Goal: Information Seeking & Learning: Learn about a topic

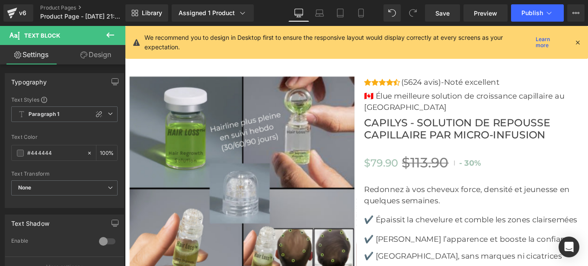
scroll to position [2996, 0]
click at [415, 243] on p "✔️ Épaissit la chevelure et comble les zones clairsemées" at bounding box center [519, 244] width 249 height 13
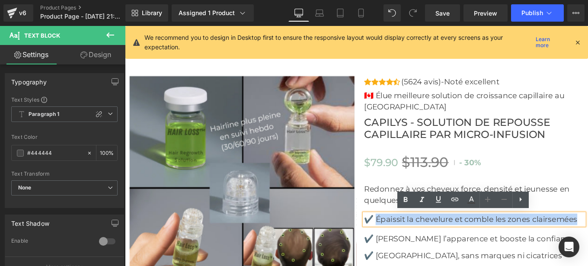
drag, startPoint x: 408, startPoint y: 243, endPoint x: 618, endPoint y: 235, distance: 210.8
click at [588, 238] on div "✔️ Épaissit la chevelure et comble les zones clairsemées" at bounding box center [519, 244] width 249 height 13
copy p "Épaissit la chevelure et comble les zones clairsemées"
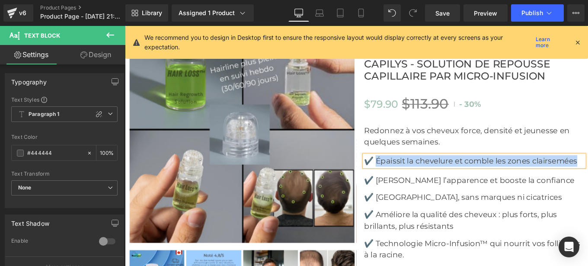
scroll to position [3063, 0]
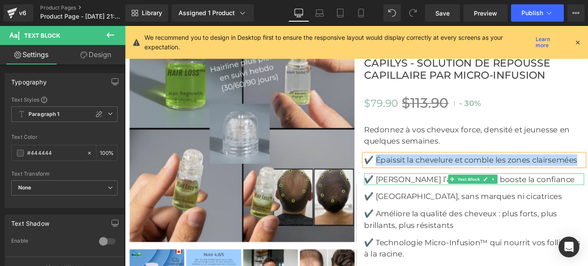
click at [414, 196] on p "✔️ [PERSON_NAME] l’apparence et booste la confiance" at bounding box center [519, 198] width 249 height 13
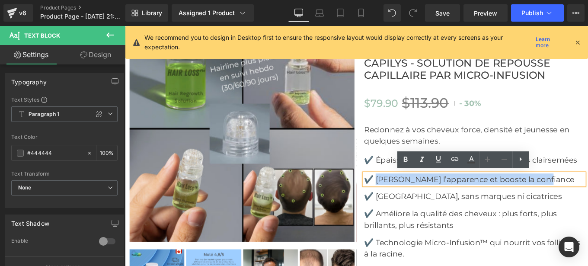
drag, startPoint x: 407, startPoint y: 196, endPoint x: 603, endPoint y: 195, distance: 195.9
click at [588, 195] on p "✔️ [PERSON_NAME] l’apparence et booste la confiance" at bounding box center [519, 198] width 249 height 13
copy p "Rajeunit l’apparence et booste la confiance"
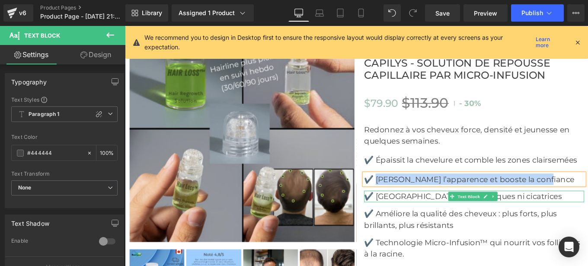
click at [427, 215] on p "✔️ [GEOGRAPHIC_DATA], sans marques ni cicatrices" at bounding box center [519, 218] width 249 height 13
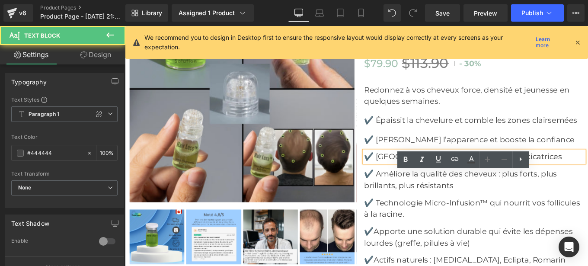
scroll to position [3109, 0]
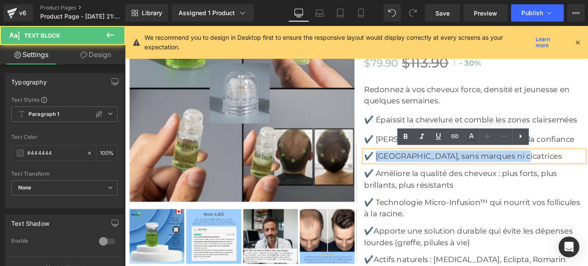
drag, startPoint x: 406, startPoint y: 170, endPoint x: 580, endPoint y: 172, distance: 173.4
click at [580, 172] on p "✔️ [GEOGRAPHIC_DATA], sans marques ni cicatrices" at bounding box center [519, 172] width 249 height 13
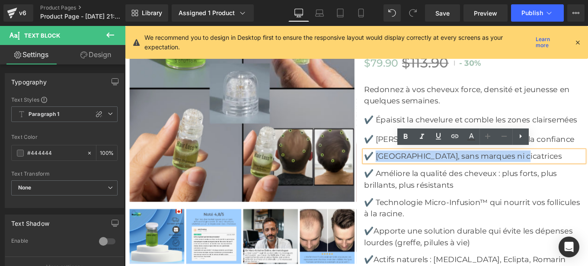
copy p "Indolore, sans marques ni cicatrices"
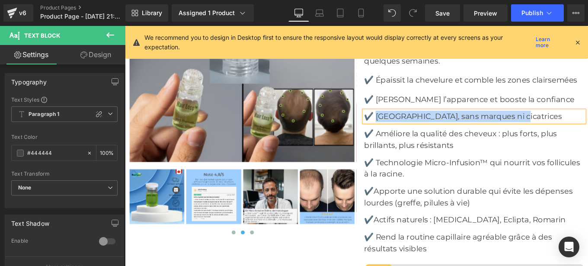
scroll to position [3154, 0]
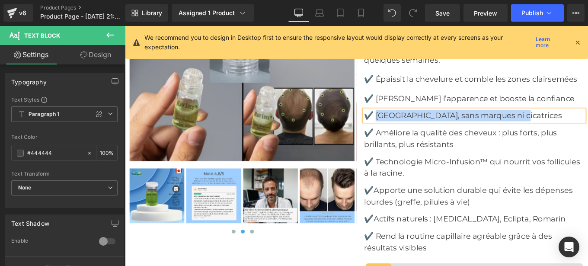
click at [447, 154] on p "✔️ Améliore la qualité des cheveux : plus forts, plus brillants, plus résistants" at bounding box center [519, 153] width 249 height 26
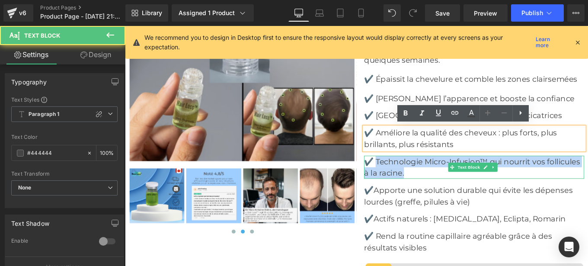
drag, startPoint x: 407, startPoint y: 178, endPoint x: 439, endPoint y: 187, distance: 33.3
click at [439, 187] on p "✔️ Technologie Micro-Infusion™ qui nourrit vos follicules à la racine." at bounding box center [519, 186] width 249 height 26
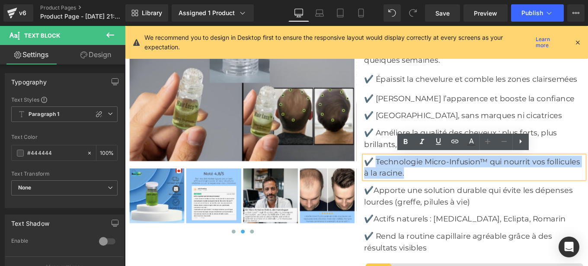
copy p "Technologie Micro-Infusion™ qui nourrit vos follicules à la racine."
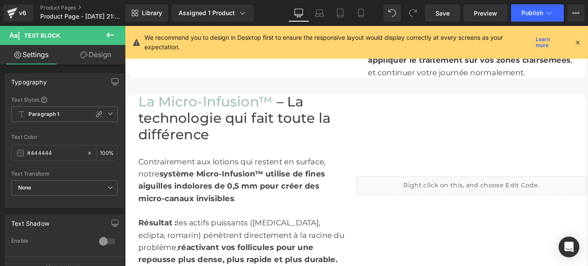
scroll to position [871, 0]
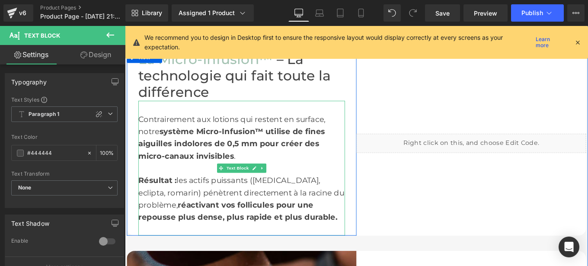
click at [166, 149] on div "Contrairement aux lotions qui restent en surface, notre système Micro-Infusion™…" at bounding box center [257, 187] width 234 height 152
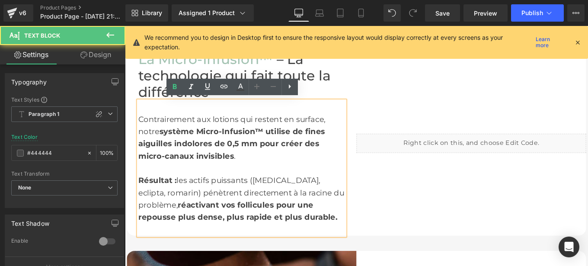
drag, startPoint x: 162, startPoint y: 145, endPoint x: 228, endPoint y: 169, distance: 70.5
click at [228, 169] on div "Contrairement aux lotions qui restent en surface, notre système Micro-Infusion™…" at bounding box center [257, 187] width 234 height 152
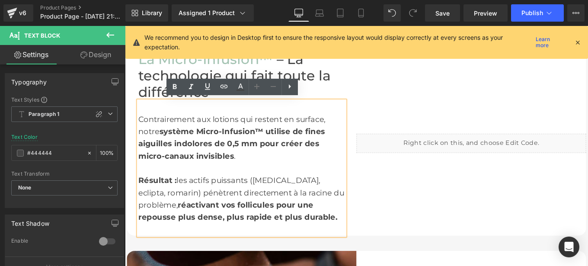
copy div "système Micro-Infusion™ utilise de fines aiguilles indolores de 0,5 mm pour cré…"
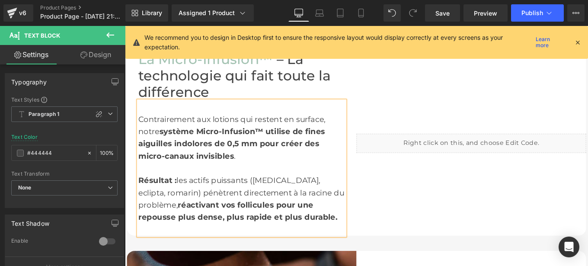
click at [146, 144] on div "Contrairement aux lotions qui restent en surface, notre système Micro-Infusion™…" at bounding box center [257, 187] width 234 height 152
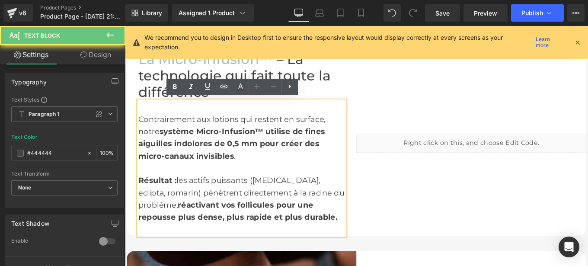
drag, startPoint x: 144, startPoint y: 145, endPoint x: 236, endPoint y: 168, distance: 95.0
click at [236, 168] on div "Contrairement aux lotions qui restent en surface, notre système Micro-Infusion™…" at bounding box center [257, 187] width 234 height 152
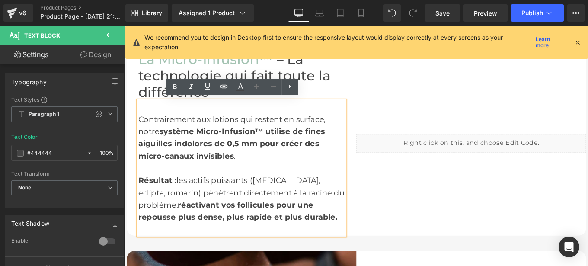
copy div "notre système Micro-Infusion™ utilise de fines aiguilles indolores de 0,5 mm po…"
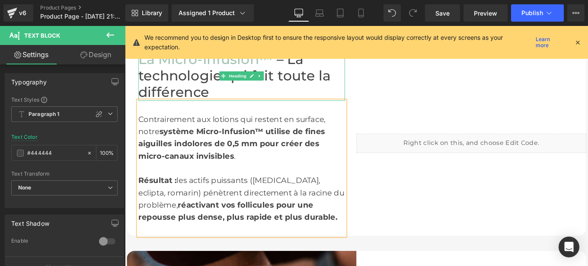
scroll to position [820, 0]
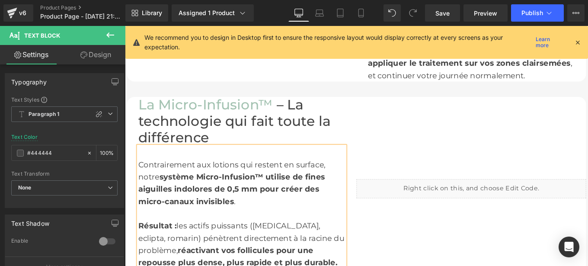
click at [202, 145] on h1 "La Micro-In f usion™ – La technologie qui fait toute la différence" at bounding box center [257, 133] width 234 height 55
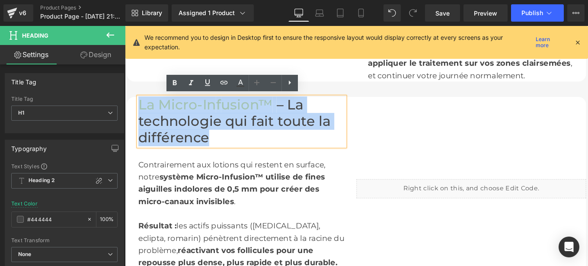
drag, startPoint x: 218, startPoint y: 149, endPoint x: 138, endPoint y: 110, distance: 89.4
click at [138, 110] on div "Liquid La Micro-In f usion™ – La technologie qui fait toute la différence Headi…" at bounding box center [386, 210] width 519 height 208
copy h1 "La Micro-In f usion™ – La technologie qui fait toute la différence"
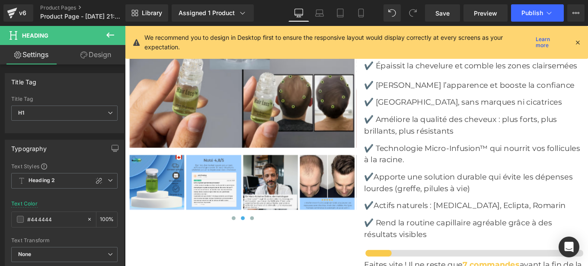
scroll to position [3170, 0]
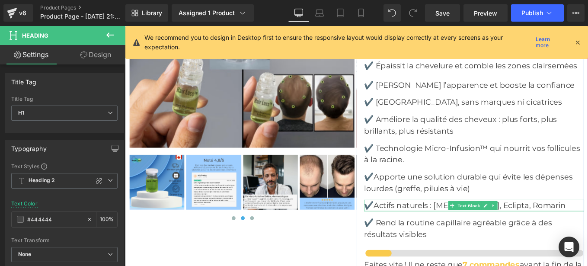
drag, startPoint x: 406, startPoint y: 228, endPoint x: 591, endPoint y: 227, distance: 185.1
click at [588, 226] on p "✔️Actifs naturels : [MEDICAL_DATA], Eclipta, Romarin" at bounding box center [519, 228] width 249 height 13
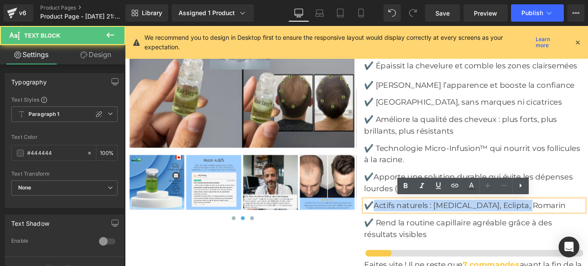
click at [588, 227] on p "✔️Actifs naturels : [MEDICAL_DATA], Eclipta, Romarin" at bounding box center [519, 228] width 249 height 13
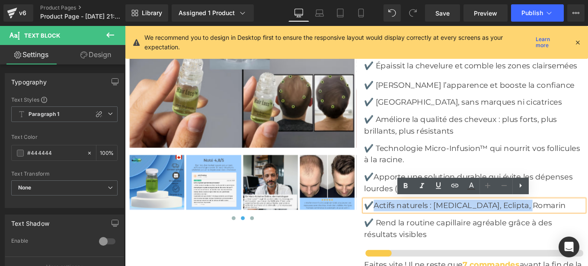
drag, startPoint x: 588, startPoint y: 227, endPoint x: 402, endPoint y: 229, distance: 186.0
click at [402, 229] on p "✔️Actifs naturels : [MEDICAL_DATA], Eclipta, Romarin" at bounding box center [519, 228] width 249 height 13
copy p "Actifs naturels : [MEDICAL_DATA], Eclipta, Romarin"
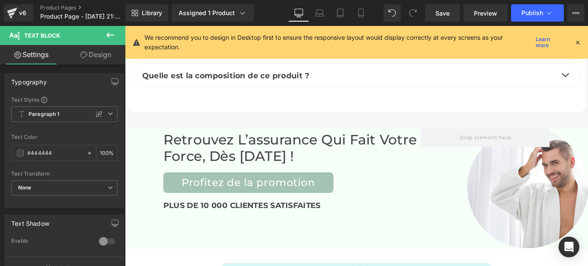
scroll to position [4057, 0]
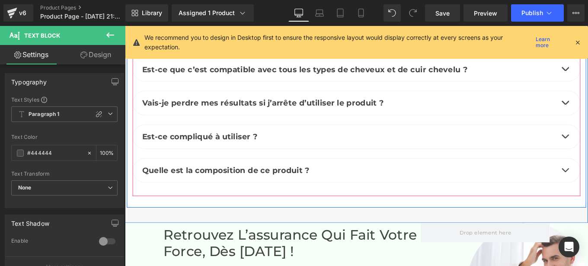
click at [304, 185] on span "Quelle est la composition de ce produit ?" at bounding box center [238, 189] width 189 height 10
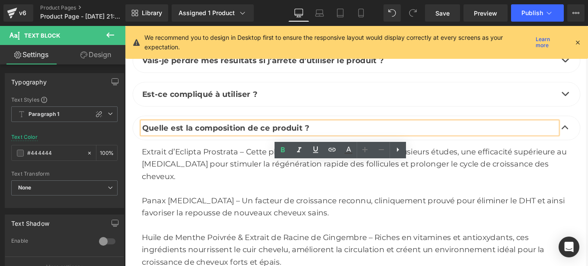
scroll to position [4009, 0]
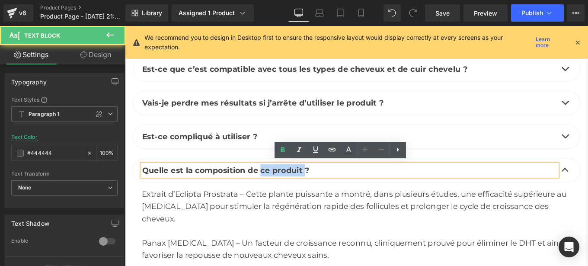
drag, startPoint x: 273, startPoint y: 189, endPoint x: 322, endPoint y: 189, distance: 48.9
click at [322, 189] on span "Quelle est la composition de ce produit ?" at bounding box center [238, 189] width 189 height 10
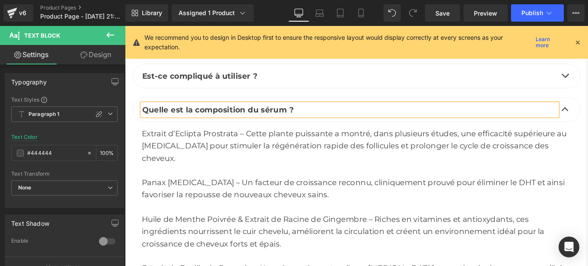
scroll to position [4125, 0]
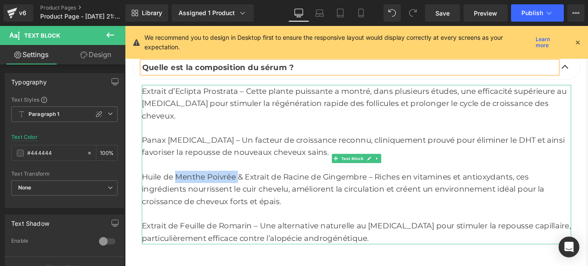
drag, startPoint x: 179, startPoint y: 179, endPoint x: 250, endPoint y: 180, distance: 70.9
click at [250, 189] on div "Huile de Menthe Poivrée & Extrait de Racine de Gingembre – Riches en vitamines …" at bounding box center [386, 210] width 485 height 42
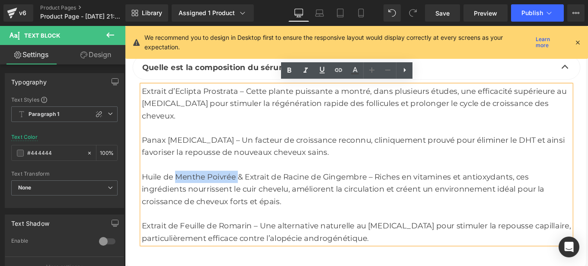
copy div "Menthe Poivrée"
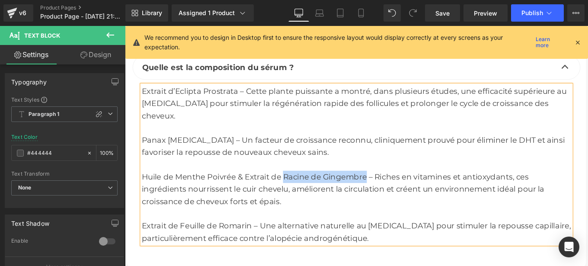
drag, startPoint x: 301, startPoint y: 180, endPoint x: 396, endPoint y: 178, distance: 95.2
click at [396, 189] on div "Huile de Menthe Poivrée & Extrait de Racine de Gingembre – Riches en vitamines …" at bounding box center [386, 210] width 485 height 42
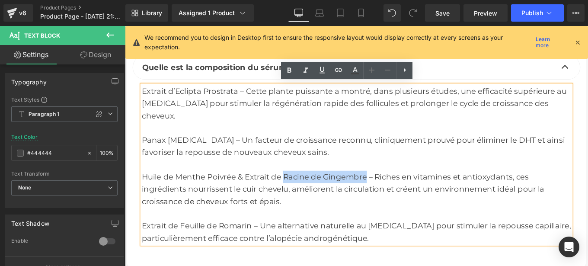
copy div "Racine de Gingembre"
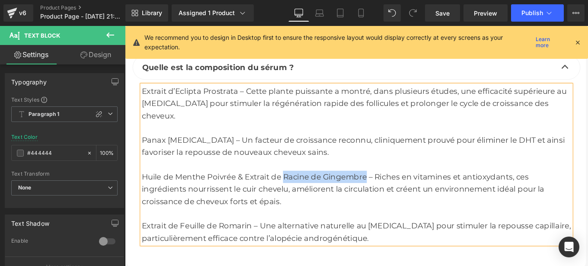
click at [404, 149] on div "Panax [MEDICAL_DATA] – Un facteur de croissance reconnu, cliniquement prouvé po…" at bounding box center [386, 162] width 485 height 28
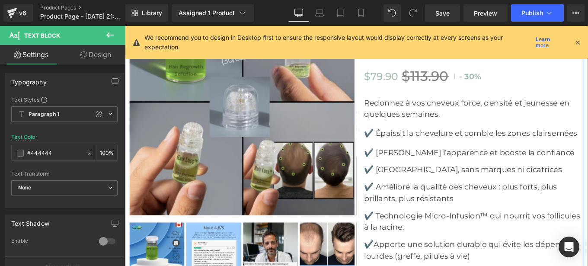
scroll to position [3094, 0]
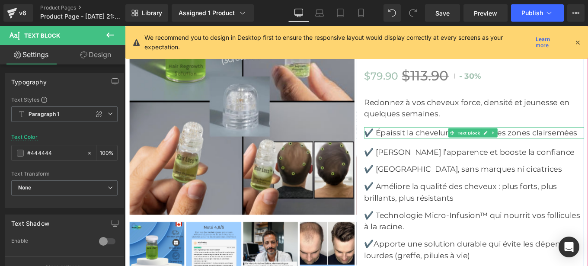
click at [407, 141] on p "✔️ Épaissit la chevelure et comble les zones clairsemées" at bounding box center [519, 146] width 249 height 13
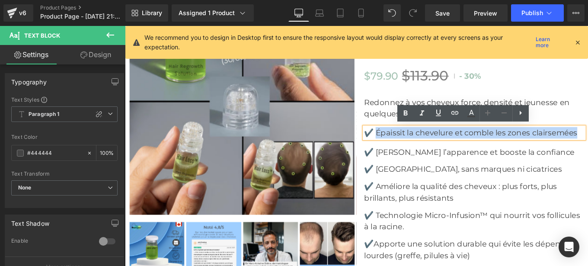
drag, startPoint x: 407, startPoint y: 141, endPoint x: 634, endPoint y: 144, distance: 227.1
click at [588, 144] on p "✔️ Épaissit la chevelure et comble les zones clairsemées" at bounding box center [519, 146] width 249 height 13
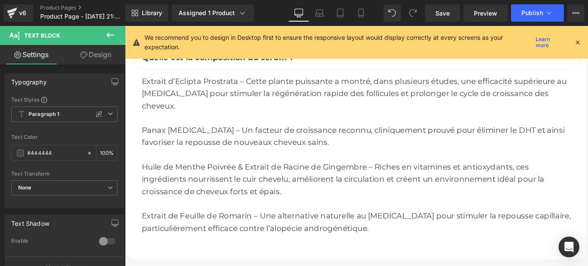
scroll to position [4132, 0]
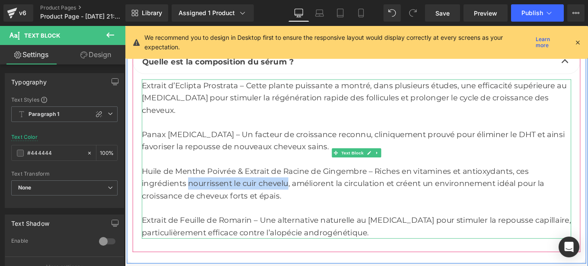
drag, startPoint x: 194, startPoint y: 188, endPoint x: 304, endPoint y: 187, distance: 109.8
click at [304, 187] on div "Huile de Menthe Poivrée & Extrait de Racine de Gingembre – Riches en vitamines …" at bounding box center [386, 204] width 485 height 42
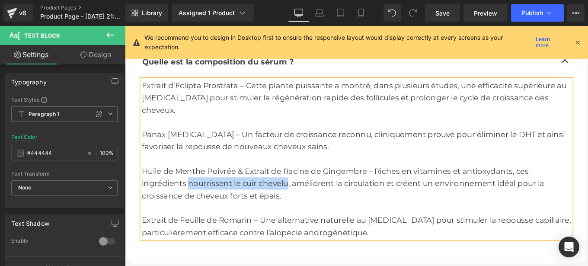
click at [272, 144] on div "Panax [MEDICAL_DATA] – Un facteur de croissance reconnu, cliniquement prouvé po…" at bounding box center [386, 155] width 485 height 28
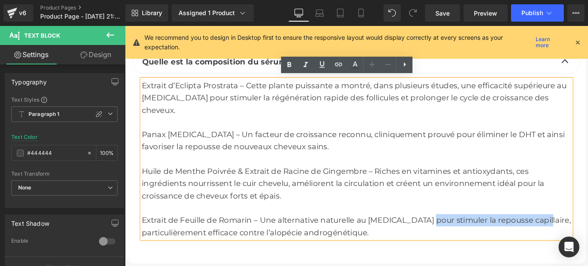
drag, startPoint x: 463, startPoint y: 230, endPoint x: 589, endPoint y: 228, distance: 126.3
click at [588, 238] on div "Extrait de Feuille de Romarin – Une alternative naturelle au [MEDICAL_DATA] pou…" at bounding box center [386, 252] width 485 height 28
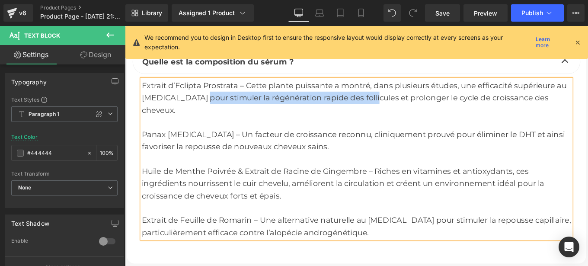
drag, startPoint x: 207, startPoint y: 105, endPoint x: 395, endPoint y: 103, distance: 188.6
click at [395, 103] on div "Extrait d’Eclipta Prostrata – Cette plante puissante a montré, dans plusieurs é…" at bounding box center [386, 176] width 485 height 180
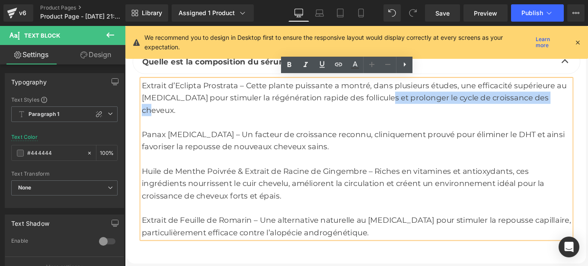
drag, startPoint x: 410, startPoint y: 107, endPoint x: 604, endPoint y: 104, distance: 194.2
click at [588, 104] on div "Extrait d’Eclipta Prostrata – Cette plante puissante a montré, dans plusieurs é…" at bounding box center [386, 176] width 485 height 180
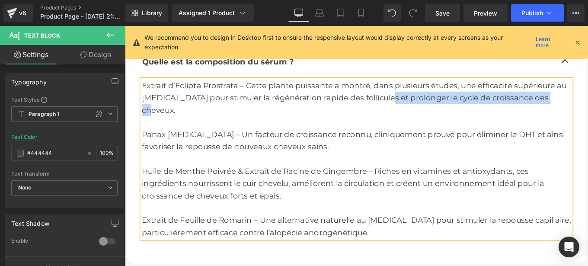
click at [307, 169] on div at bounding box center [386, 176] width 485 height 14
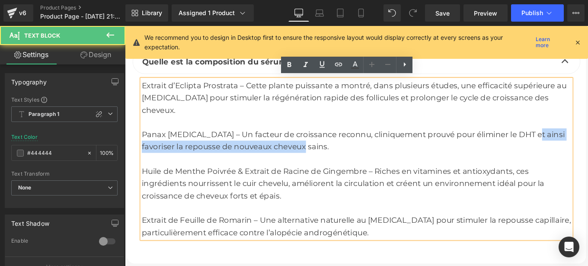
drag, startPoint x: 581, startPoint y: 133, endPoint x: 582, endPoint y: 142, distance: 9.1
click at [582, 142] on div "Panax [MEDICAL_DATA] – Un facteur de croissance reconnu, cliniquement prouvé po…" at bounding box center [386, 155] width 485 height 28
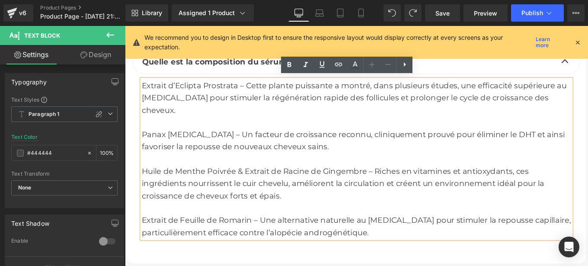
click at [575, 141] on div "Panax [MEDICAL_DATA] – Un facteur de croissance reconnu, cliniquement prouvé po…" at bounding box center [386, 155] width 485 height 28
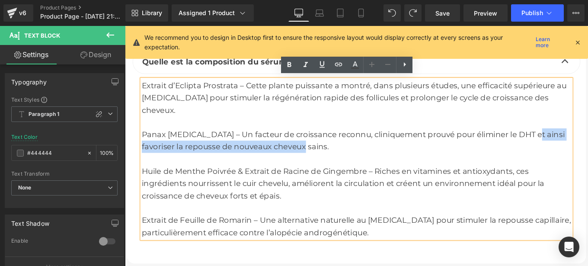
drag, startPoint x: 581, startPoint y: 130, endPoint x: 582, endPoint y: 145, distance: 15.2
click at [582, 145] on div "Panax [MEDICAL_DATA] – Un facteur de croissance reconnu, cliniquement prouvé po…" at bounding box center [386, 155] width 485 height 28
